Goal: Task Accomplishment & Management: Manage account settings

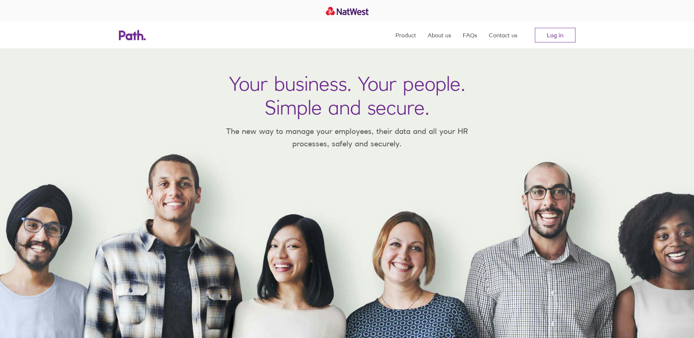
click at [557, 44] on nav "Product About us FAQs Contact us Log in" at bounding box center [486, 35] width 180 height 26
click at [558, 39] on link "Log in" at bounding box center [555, 35] width 41 height 15
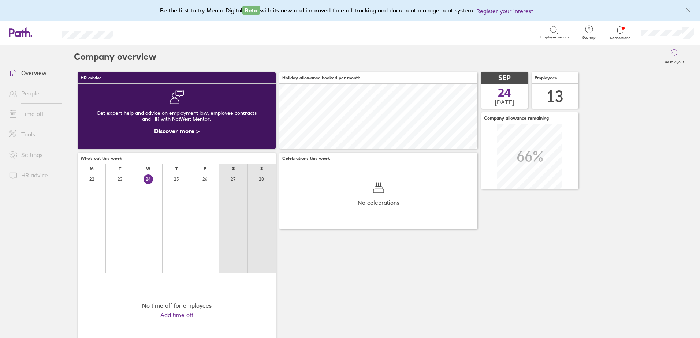
scroll to position [65, 198]
click at [18, 113] on span at bounding box center [12, 113] width 18 height 9
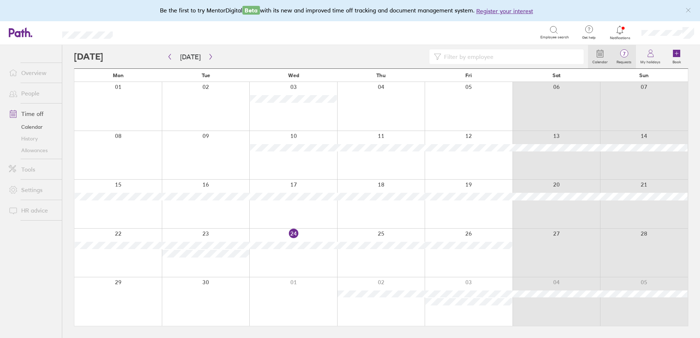
click at [627, 57] on icon at bounding box center [624, 53] width 9 height 9
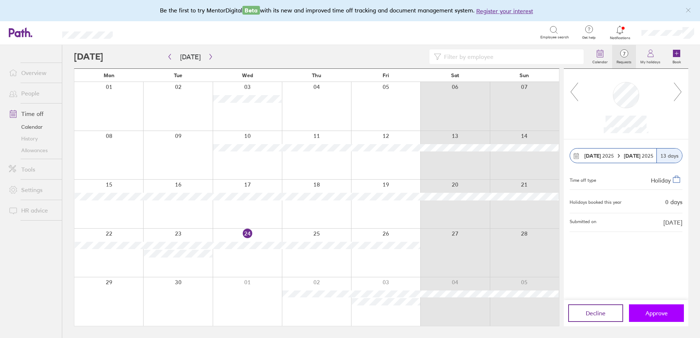
click at [647, 309] on button "Approve" at bounding box center [656, 314] width 55 height 18
click at [630, 57] on span "6" at bounding box center [624, 54] width 24 height 6
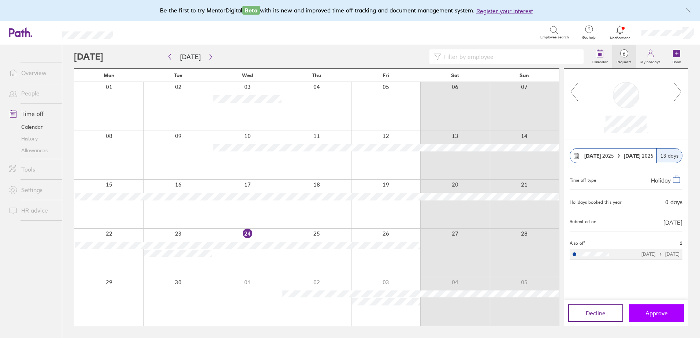
click at [648, 312] on span "Approve" at bounding box center [656, 313] width 22 height 7
click at [681, 96] on icon at bounding box center [677, 92] width 9 height 20
click at [650, 315] on span "Approve" at bounding box center [656, 313] width 22 height 7
click at [232, 94] on div at bounding box center [247, 106] width 69 height 49
click at [663, 315] on span "Approve" at bounding box center [656, 313] width 22 height 7
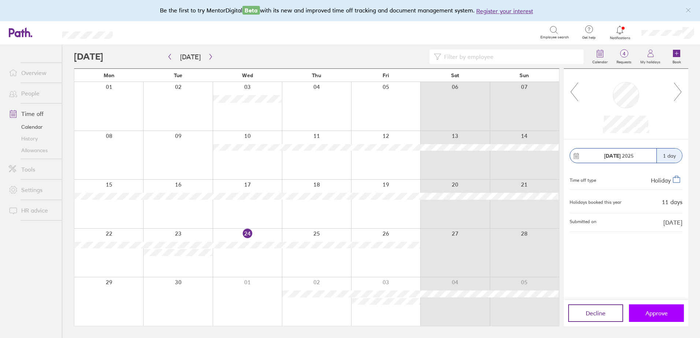
click at [656, 312] on span "Approve" at bounding box center [656, 313] width 22 height 7
click at [676, 316] on button "Approve" at bounding box center [656, 314] width 55 height 18
click at [656, 311] on span "Approve" at bounding box center [656, 313] width 22 height 7
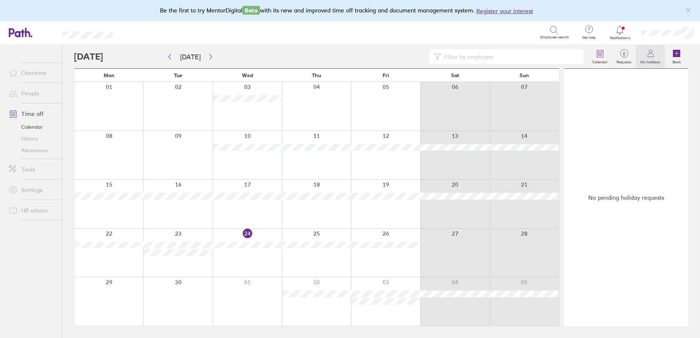
click at [650, 56] on icon at bounding box center [650, 53] width 9 height 9
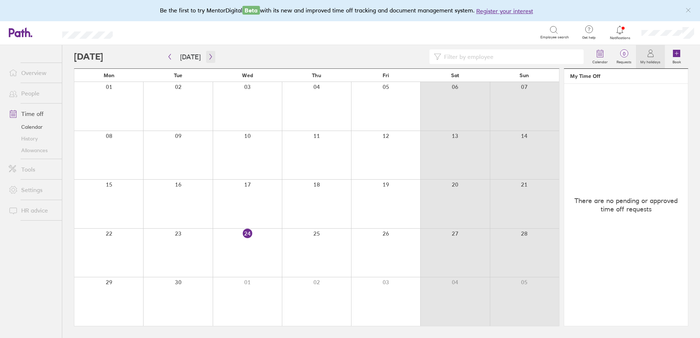
click at [209, 56] on icon "button" at bounding box center [210, 56] width 2 height 5
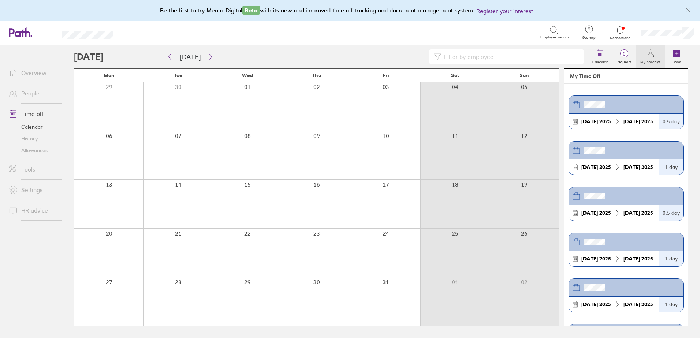
click at [391, 162] on div at bounding box center [385, 155] width 69 height 49
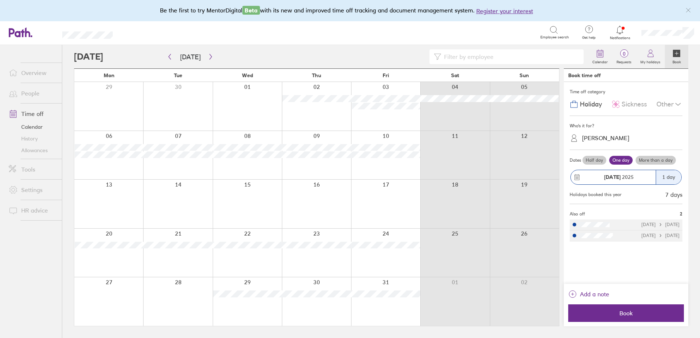
click at [386, 167] on div at bounding box center [385, 155] width 69 height 49
click at [596, 160] on label "Half day" at bounding box center [594, 160] width 24 height 9
click at [0, 0] on input "Half day" at bounding box center [0, 0] width 0 height 0
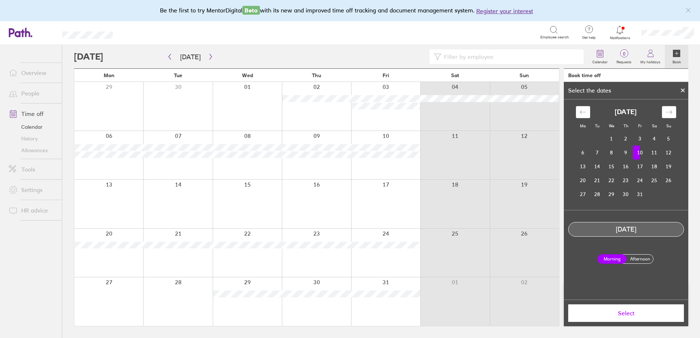
click at [639, 259] on label "Afternoon" at bounding box center [639, 259] width 29 height 9
click at [0, 0] on input "Afternoon" at bounding box center [0, 0] width 0 height 0
click at [642, 316] on span "Select" at bounding box center [625, 313] width 105 height 7
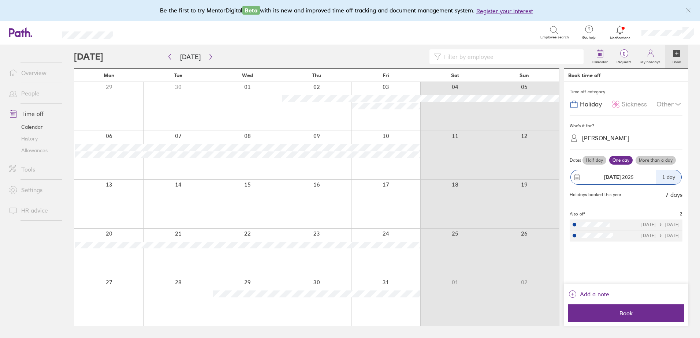
click at [591, 162] on label "Half day" at bounding box center [594, 160] width 24 height 9
click at [0, 0] on input "Half day" at bounding box center [0, 0] width 0 height 0
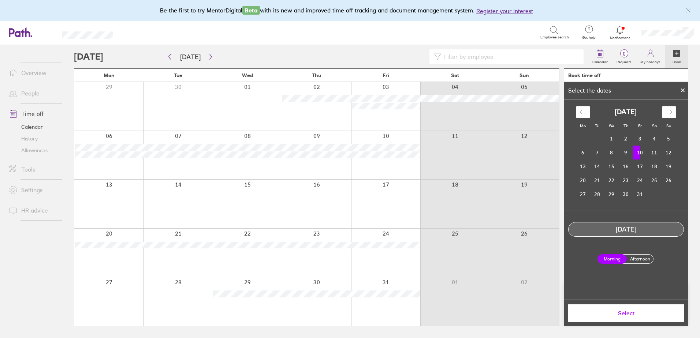
click at [641, 153] on td "10" at bounding box center [640, 153] width 14 height 14
click at [635, 257] on label "Afternoon" at bounding box center [639, 259] width 29 height 9
click at [0, 0] on input "Afternoon" at bounding box center [0, 0] width 0 height 0
click at [641, 316] on span "Select" at bounding box center [625, 313] width 105 height 7
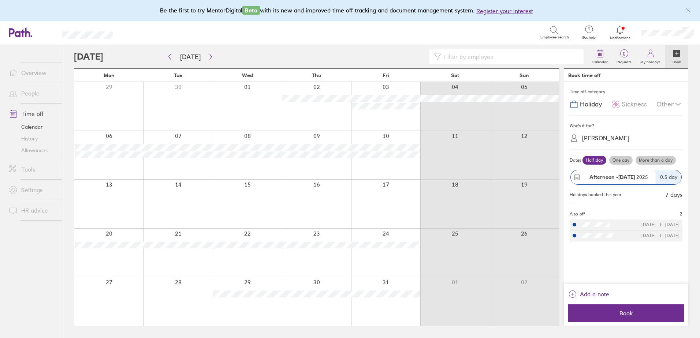
click at [641, 316] on span "Book" at bounding box center [625, 313] width 105 height 7
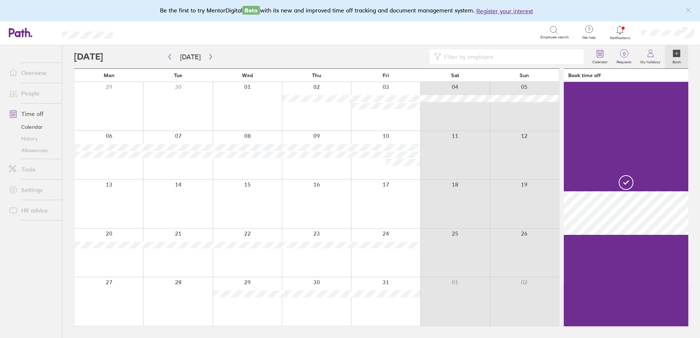
click at [102, 218] on div at bounding box center [108, 204] width 69 height 49
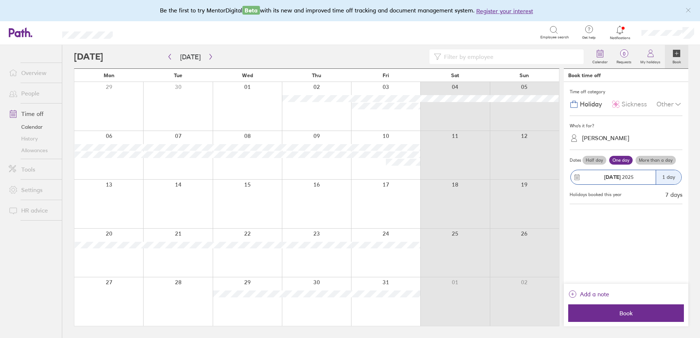
click at [596, 159] on label "Half day" at bounding box center [594, 160] width 24 height 9
click at [0, 0] on input "Half day" at bounding box center [0, 0] width 0 height 0
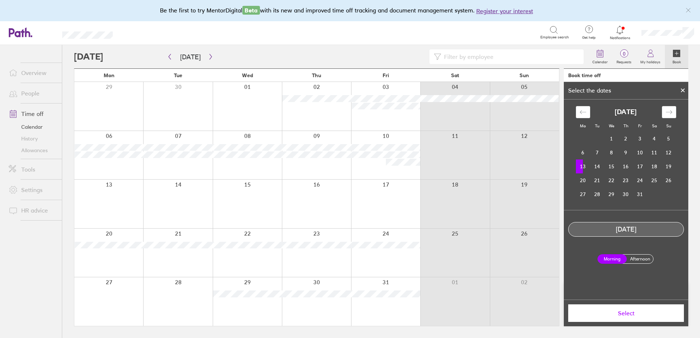
click at [647, 263] on label "Afternoon" at bounding box center [639, 259] width 29 height 9
click at [0, 0] on input "Afternoon" at bounding box center [0, 0] width 0 height 0
click at [644, 307] on button "Select" at bounding box center [626, 314] width 116 height 18
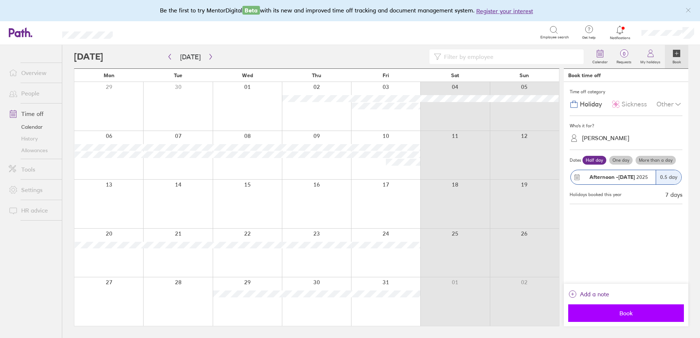
click at [616, 310] on span "Book" at bounding box center [625, 313] width 105 height 7
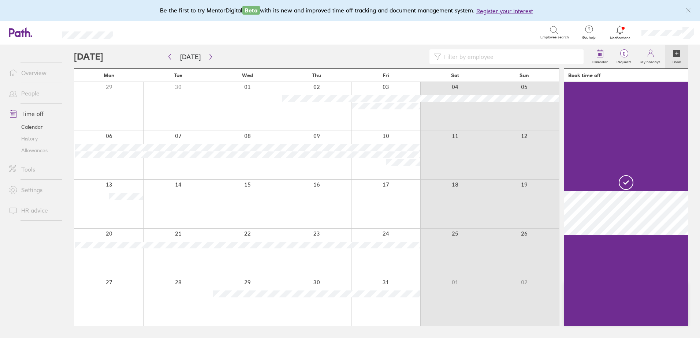
click at [167, 212] on div at bounding box center [177, 204] width 69 height 49
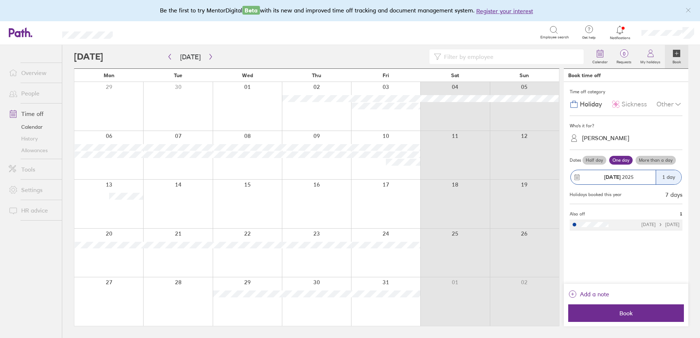
click at [590, 162] on label "Half day" at bounding box center [594, 160] width 24 height 9
click at [0, 0] on input "Half day" at bounding box center [0, 0] width 0 height 0
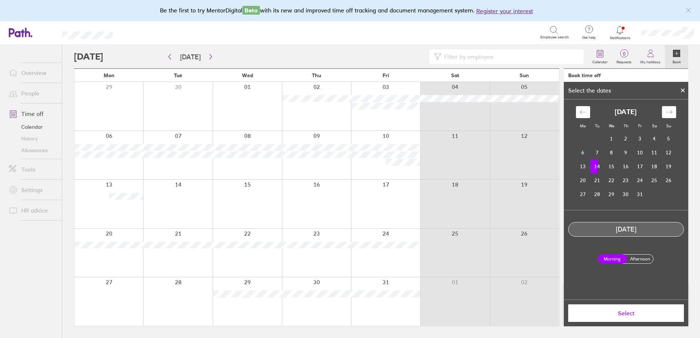
click at [645, 258] on label "Afternoon" at bounding box center [639, 259] width 29 height 9
click at [0, 0] on input "Afternoon" at bounding box center [0, 0] width 0 height 0
click at [642, 308] on button "Select" at bounding box center [626, 314] width 116 height 18
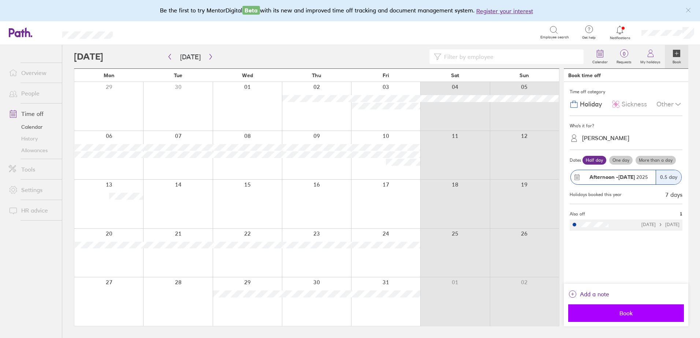
click at [612, 312] on span "Book" at bounding box center [625, 313] width 105 height 7
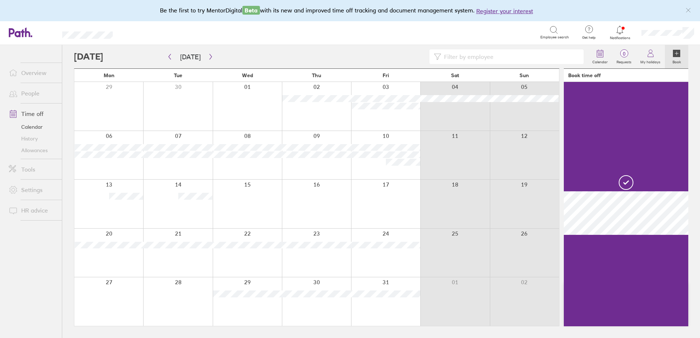
click at [218, 212] on div at bounding box center [247, 204] width 69 height 49
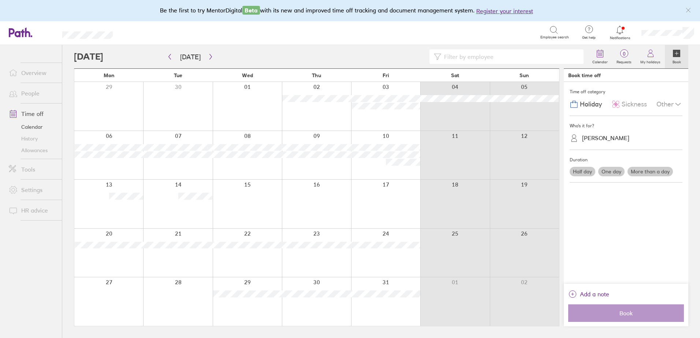
click at [239, 206] on div at bounding box center [247, 204] width 69 height 49
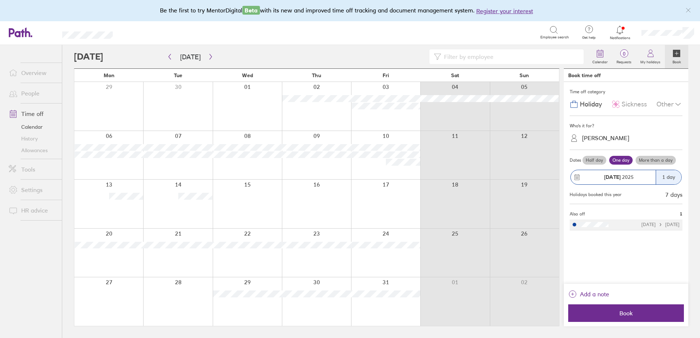
click at [592, 157] on label "Half day" at bounding box center [594, 160] width 24 height 9
click at [0, 0] on input "Half day" at bounding box center [0, 0] width 0 height 0
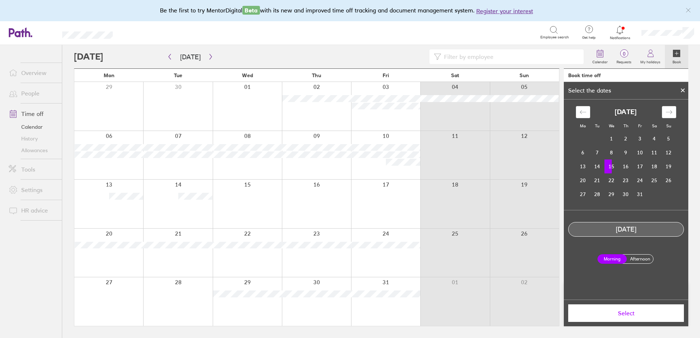
click at [614, 171] on td "15" at bounding box center [611, 167] width 14 height 14
click at [636, 254] on div "Morning Afternoon" at bounding box center [626, 259] width 64 height 21
click at [639, 259] on label "Afternoon" at bounding box center [639, 259] width 29 height 9
click at [0, 0] on input "Afternoon" at bounding box center [0, 0] width 0 height 0
click at [634, 315] on span "Select" at bounding box center [625, 313] width 105 height 7
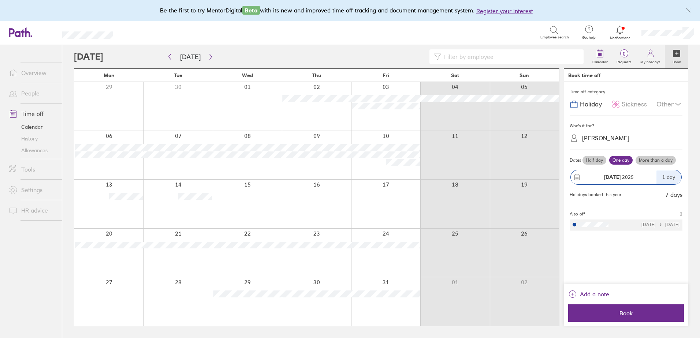
click at [634, 315] on span "Book" at bounding box center [625, 313] width 105 height 7
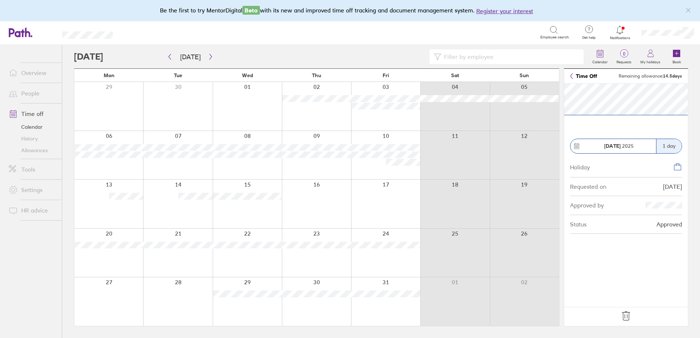
click at [621, 317] on icon at bounding box center [626, 316] width 12 height 12
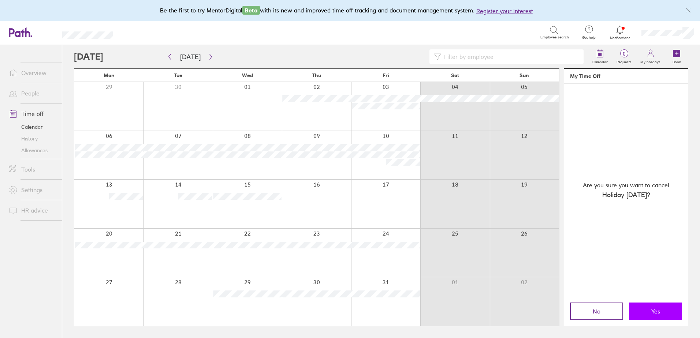
click at [645, 313] on button "Yes" at bounding box center [655, 312] width 53 height 18
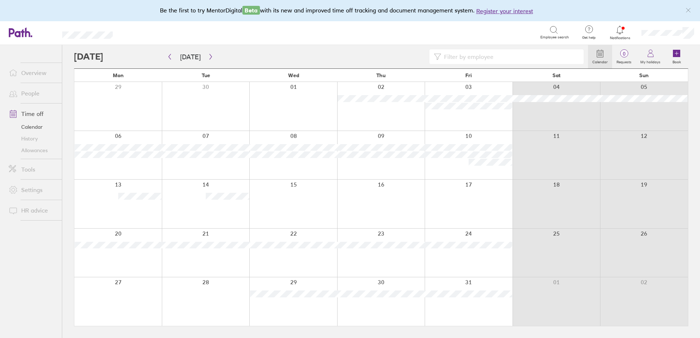
click at [300, 196] on div at bounding box center [293, 204] width 88 height 49
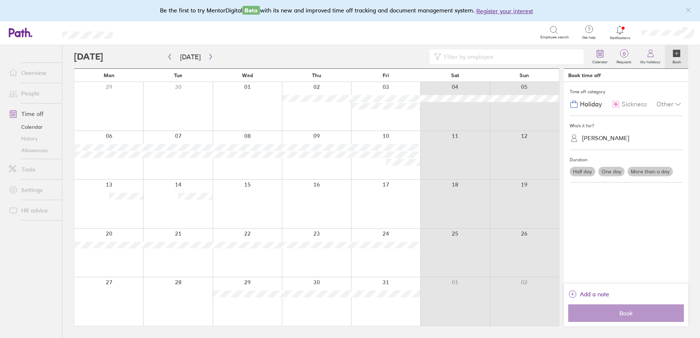
click at [590, 171] on label "Half day" at bounding box center [583, 172] width 26 height 10
click at [0, 0] on input "Half day" at bounding box center [0, 0] width 0 height 0
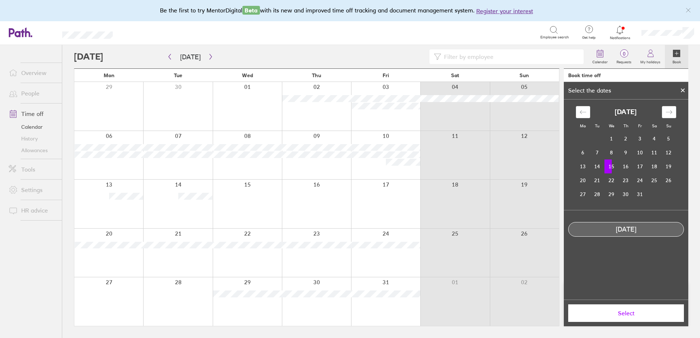
click at [614, 169] on td "15" at bounding box center [611, 167] width 14 height 14
click at [611, 168] on td "15" at bounding box center [611, 167] width 14 height 14
click at [613, 168] on td "15" at bounding box center [611, 167] width 14 height 14
click at [613, 170] on td "15" at bounding box center [611, 167] width 14 height 14
click at [614, 163] on td "15" at bounding box center [611, 167] width 14 height 14
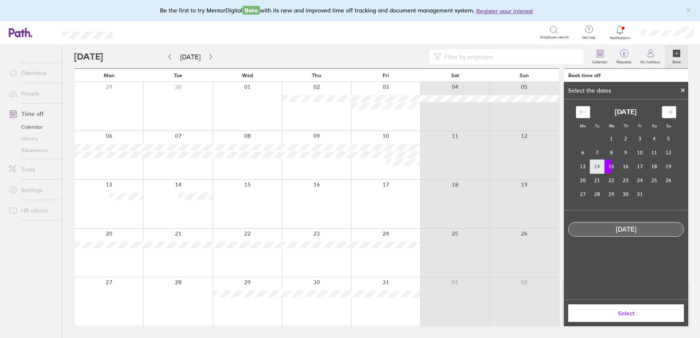
click at [597, 169] on td "14" at bounding box center [597, 167] width 14 height 14
click at [606, 169] on td "15" at bounding box center [611, 167] width 14 height 14
click at [620, 165] on td "16" at bounding box center [626, 167] width 14 height 14
click at [616, 168] on td "15" at bounding box center [611, 167] width 14 height 14
click at [629, 309] on button "Select" at bounding box center [626, 314] width 116 height 18
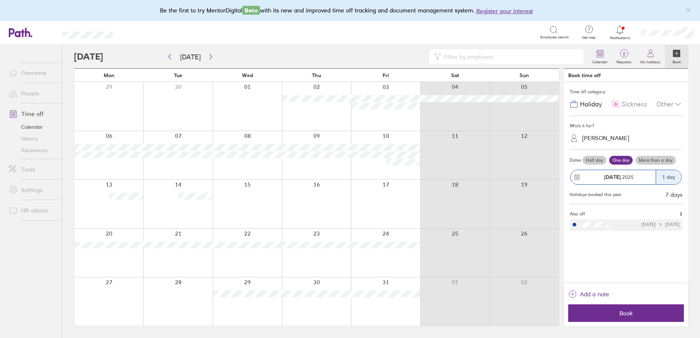
click at [603, 159] on label "Half day" at bounding box center [594, 160] width 24 height 9
click at [0, 0] on input "Half day" at bounding box center [0, 0] width 0 height 0
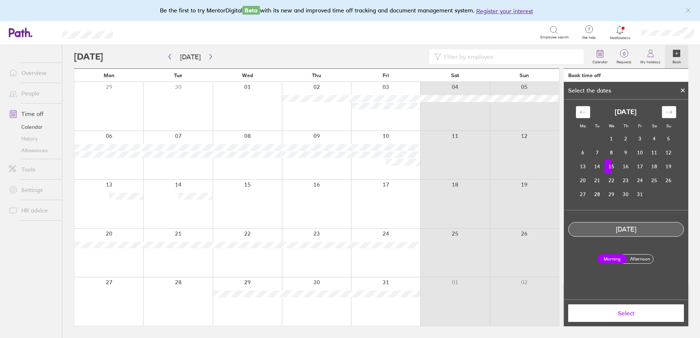
click at [645, 263] on label "Afternoon" at bounding box center [639, 259] width 29 height 9
click at [0, 0] on input "Afternoon" at bounding box center [0, 0] width 0 height 0
click at [643, 314] on span "Select" at bounding box center [625, 313] width 105 height 7
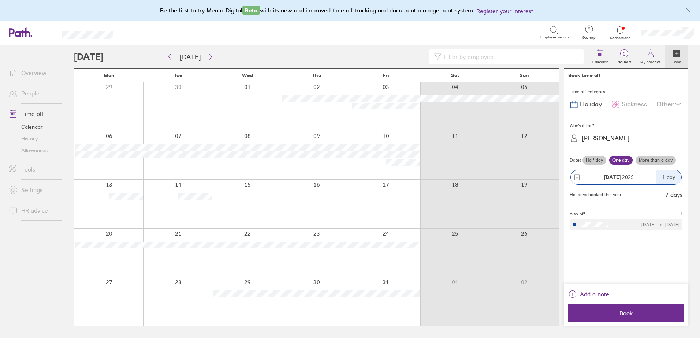
click at [643, 314] on span "Book" at bounding box center [625, 313] width 105 height 7
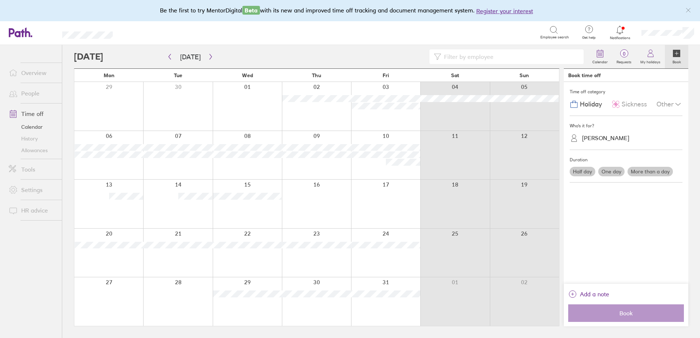
click at [246, 191] on div at bounding box center [247, 204] width 69 height 49
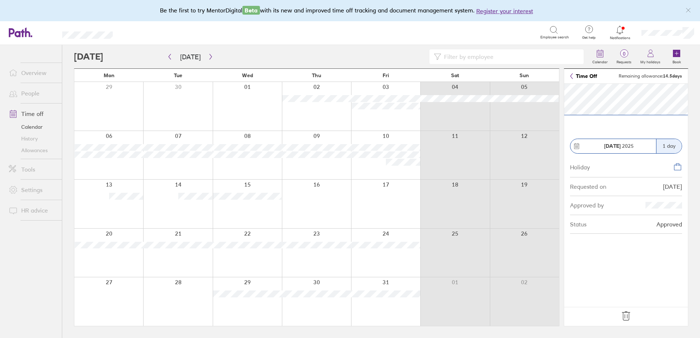
click at [626, 318] on icon at bounding box center [626, 316] width 12 height 12
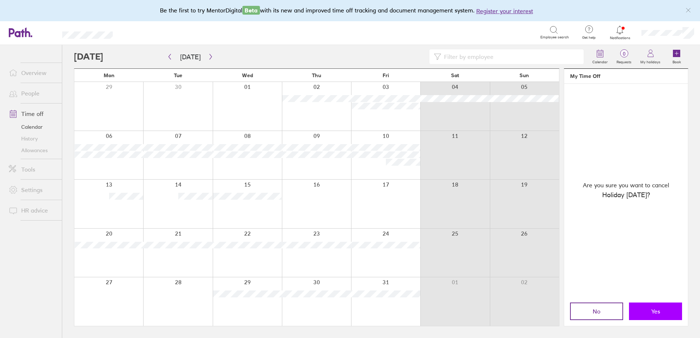
click at [645, 310] on button "Yes" at bounding box center [655, 312] width 53 height 18
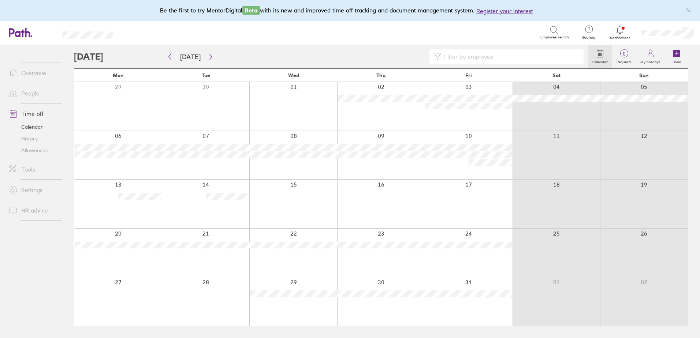
click at [287, 213] on div at bounding box center [293, 204] width 88 height 49
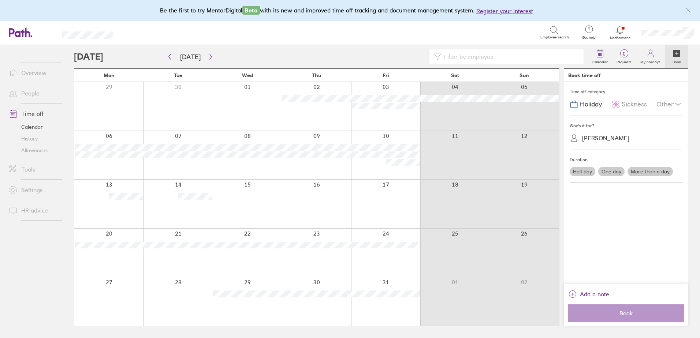
click at [586, 165] on div "Half day One day More than a day" at bounding box center [626, 171] width 116 height 12
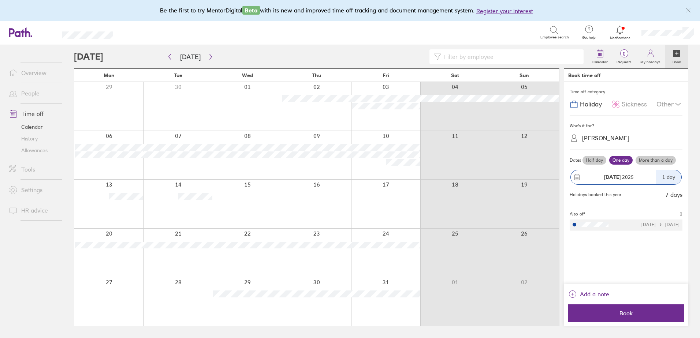
click at [586, 174] on div "15 Oct 2025" at bounding box center [613, 177] width 85 height 14
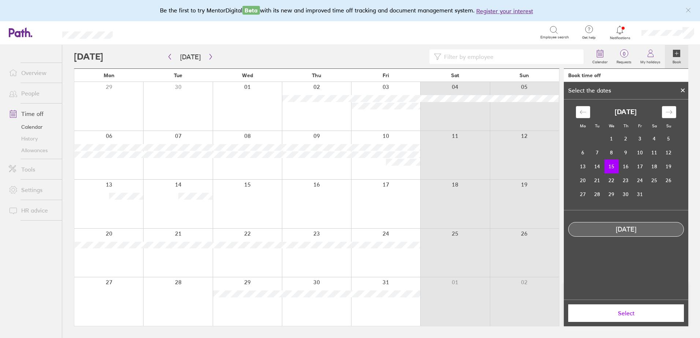
click at [688, 87] on div "Calendar 0 Requests My holidays Book Today October 2025 Mon Tue Wed Thu Fri Sat…" at bounding box center [381, 191] width 638 height 293
click at [679, 91] on div at bounding box center [682, 90] width 11 height 12
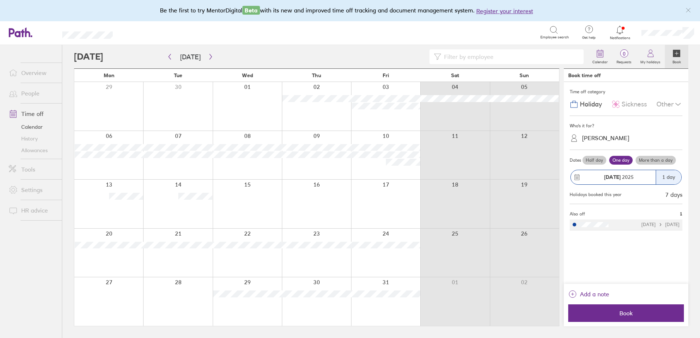
click at [583, 165] on div "Half day One day More than a day" at bounding box center [631, 160] width 101 height 12
click at [593, 157] on label "Half day" at bounding box center [594, 160] width 24 height 9
click at [0, 0] on input "Half day" at bounding box center [0, 0] width 0 height 0
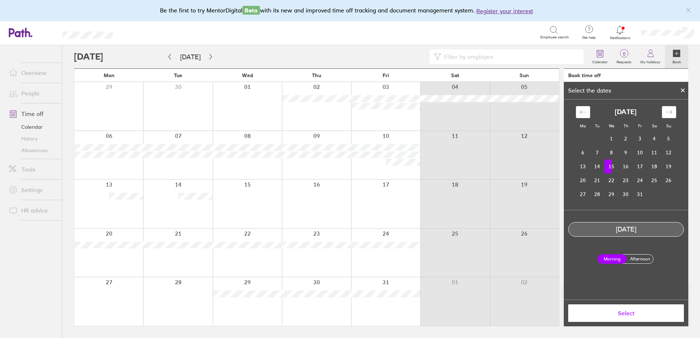
click at [610, 161] on td "15" at bounding box center [611, 167] width 14 height 14
click at [614, 165] on td "15" at bounding box center [611, 167] width 14 height 14
click at [612, 163] on td "15" at bounding box center [611, 167] width 14 height 14
click at [633, 261] on label "Afternoon" at bounding box center [639, 259] width 29 height 9
click at [0, 0] on input "Afternoon" at bounding box center [0, 0] width 0 height 0
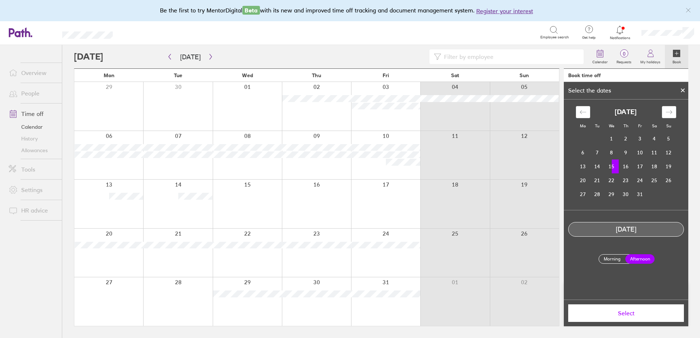
click at [618, 314] on span "Select" at bounding box center [625, 313] width 105 height 7
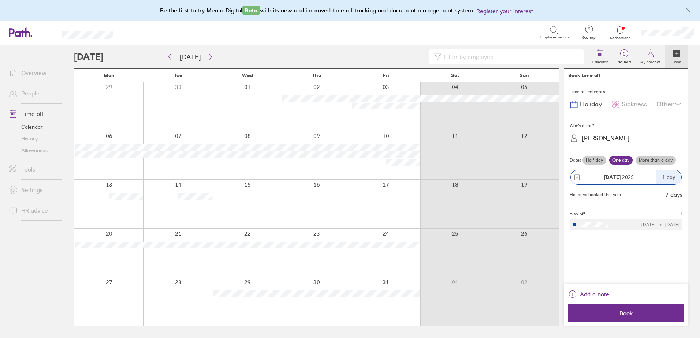
click at [586, 163] on label "Half day" at bounding box center [594, 160] width 24 height 9
click at [0, 0] on input "Half day" at bounding box center [0, 0] width 0 height 0
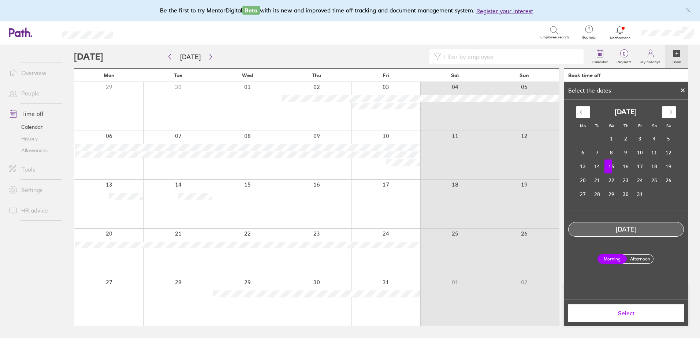
click at [634, 259] on label "Afternoon" at bounding box center [639, 259] width 29 height 9
click at [0, 0] on input "Afternoon" at bounding box center [0, 0] width 0 height 0
click at [633, 318] on button "Select" at bounding box center [626, 314] width 116 height 18
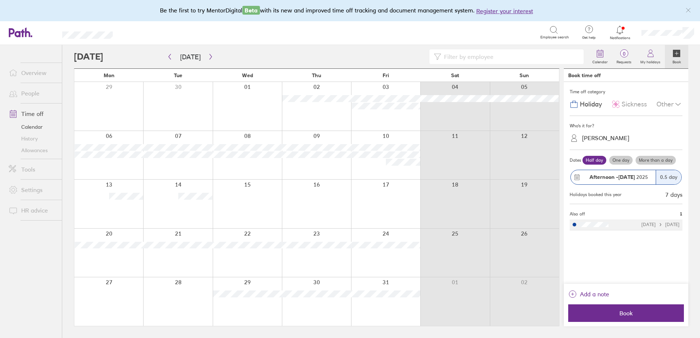
click at [633, 318] on button "Book" at bounding box center [626, 314] width 116 height 18
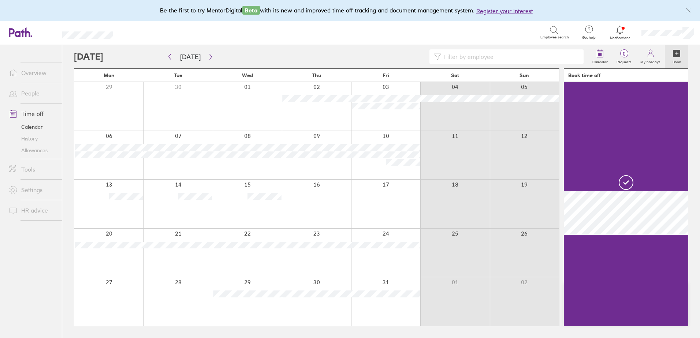
click at [345, 210] on div at bounding box center [316, 204] width 69 height 49
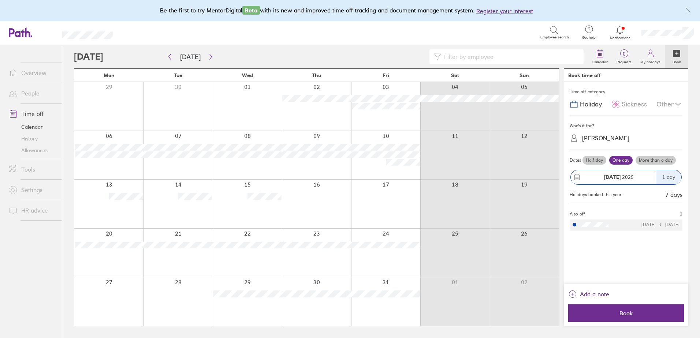
click at [344, 209] on div at bounding box center [316, 204] width 69 height 49
click at [592, 158] on label "Half day" at bounding box center [594, 160] width 24 height 9
click at [0, 0] on input "Half day" at bounding box center [0, 0] width 0 height 0
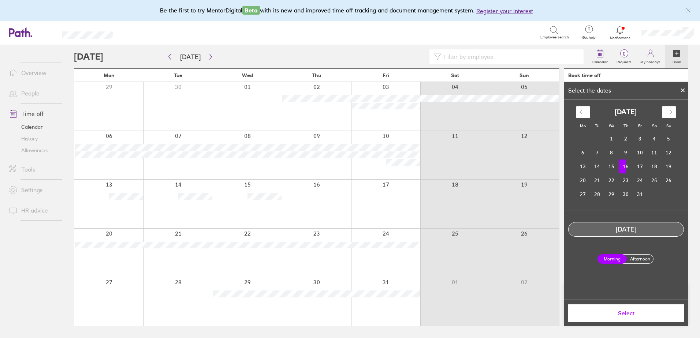
click at [634, 258] on label "Afternoon" at bounding box center [639, 259] width 29 height 9
click at [0, 0] on input "Afternoon" at bounding box center [0, 0] width 0 height 0
click at [641, 318] on button "Select" at bounding box center [626, 314] width 116 height 18
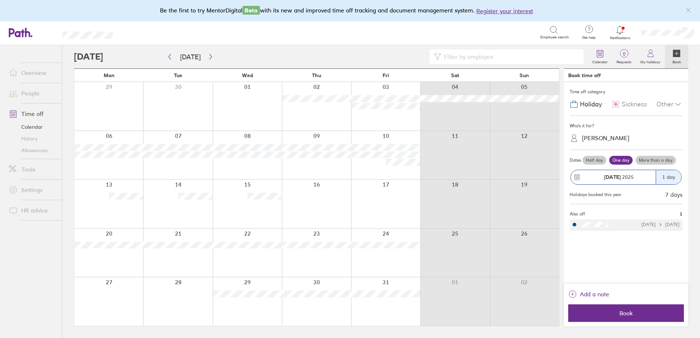
click at [593, 158] on label "Half day" at bounding box center [594, 160] width 24 height 9
click at [0, 0] on input "Half day" at bounding box center [0, 0] width 0 height 0
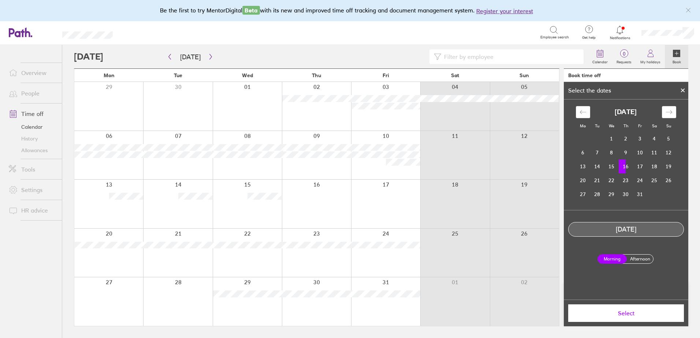
click at [634, 259] on label "Afternoon" at bounding box center [639, 259] width 29 height 9
click at [0, 0] on input "Afternoon" at bounding box center [0, 0] width 0 height 0
click at [630, 314] on span "Select" at bounding box center [625, 313] width 105 height 7
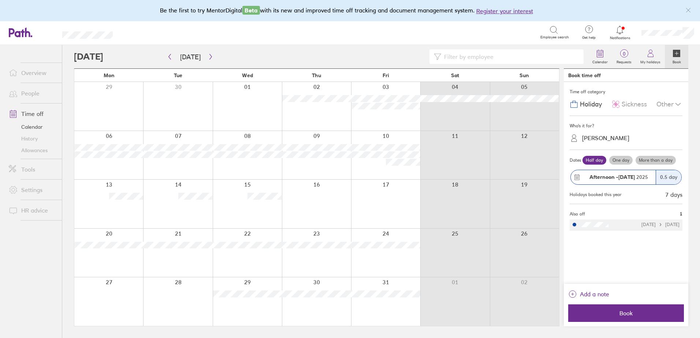
click at [630, 314] on span "Book" at bounding box center [625, 313] width 105 height 7
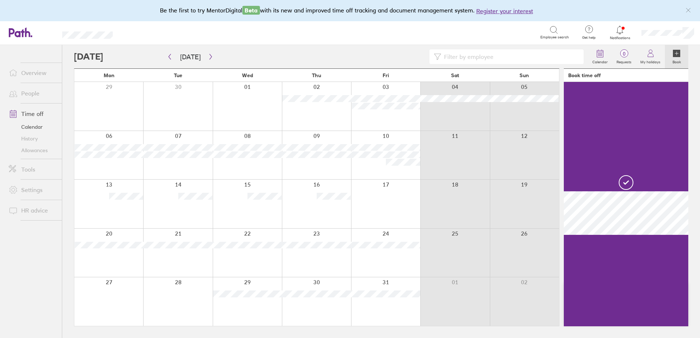
click at [414, 217] on div at bounding box center [385, 204] width 69 height 49
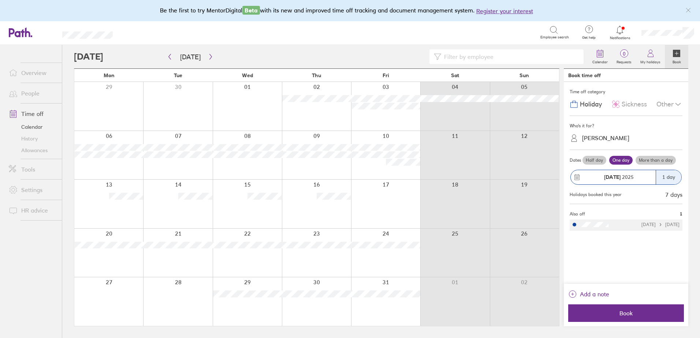
click at [597, 157] on label "Half day" at bounding box center [594, 160] width 24 height 9
click at [0, 0] on input "Half day" at bounding box center [0, 0] width 0 height 0
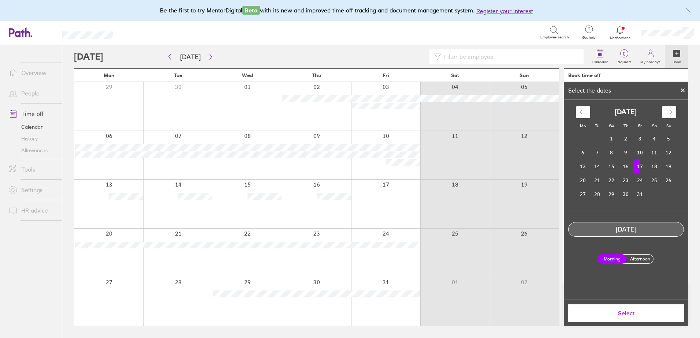
click at [641, 168] on td "17" at bounding box center [640, 167] width 14 height 14
click at [648, 257] on label "Afternoon" at bounding box center [639, 259] width 29 height 9
click at [0, 0] on input "Afternoon" at bounding box center [0, 0] width 0 height 0
click at [645, 312] on span "Select" at bounding box center [625, 313] width 105 height 7
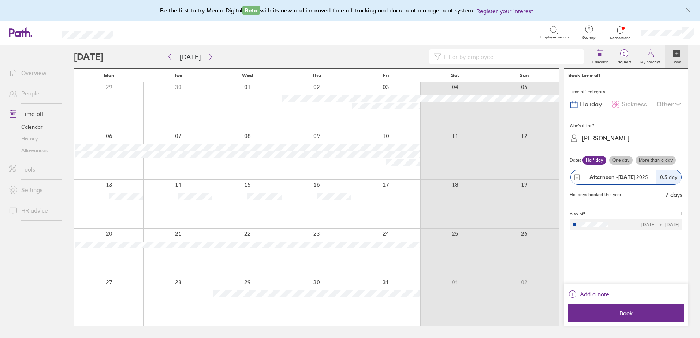
click at [589, 161] on label "Half day" at bounding box center [594, 160] width 24 height 9
click at [0, 0] on input "Half day" at bounding box center [0, 0] width 0 height 0
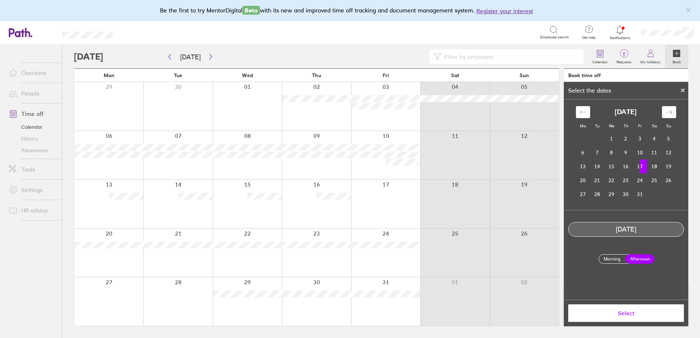
click at [637, 312] on span "Select" at bounding box center [625, 313] width 105 height 7
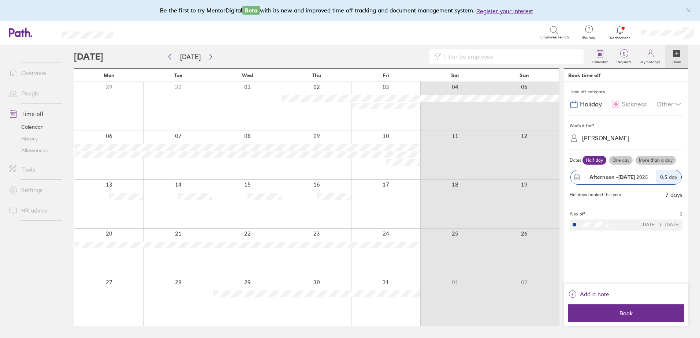
click at [637, 312] on span "Book" at bounding box center [625, 313] width 105 height 7
